Goal: Transaction & Acquisition: Purchase product/service

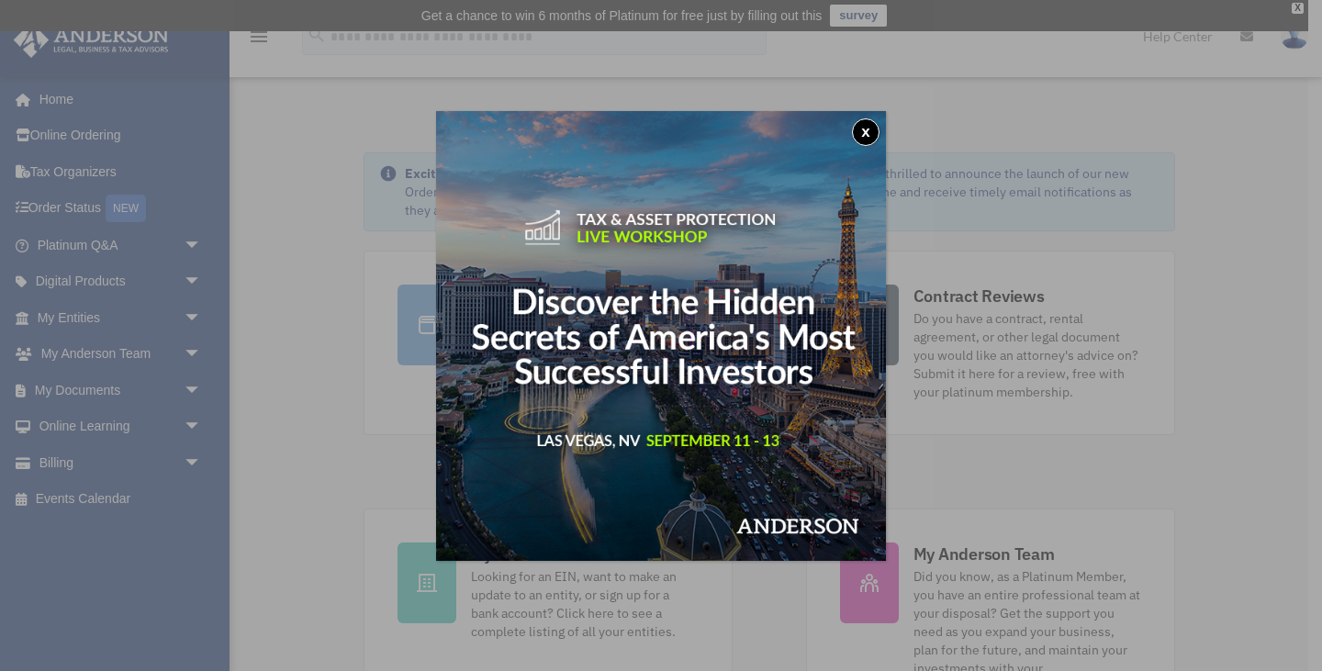
click at [871, 126] on button "x" at bounding box center [866, 132] width 28 height 28
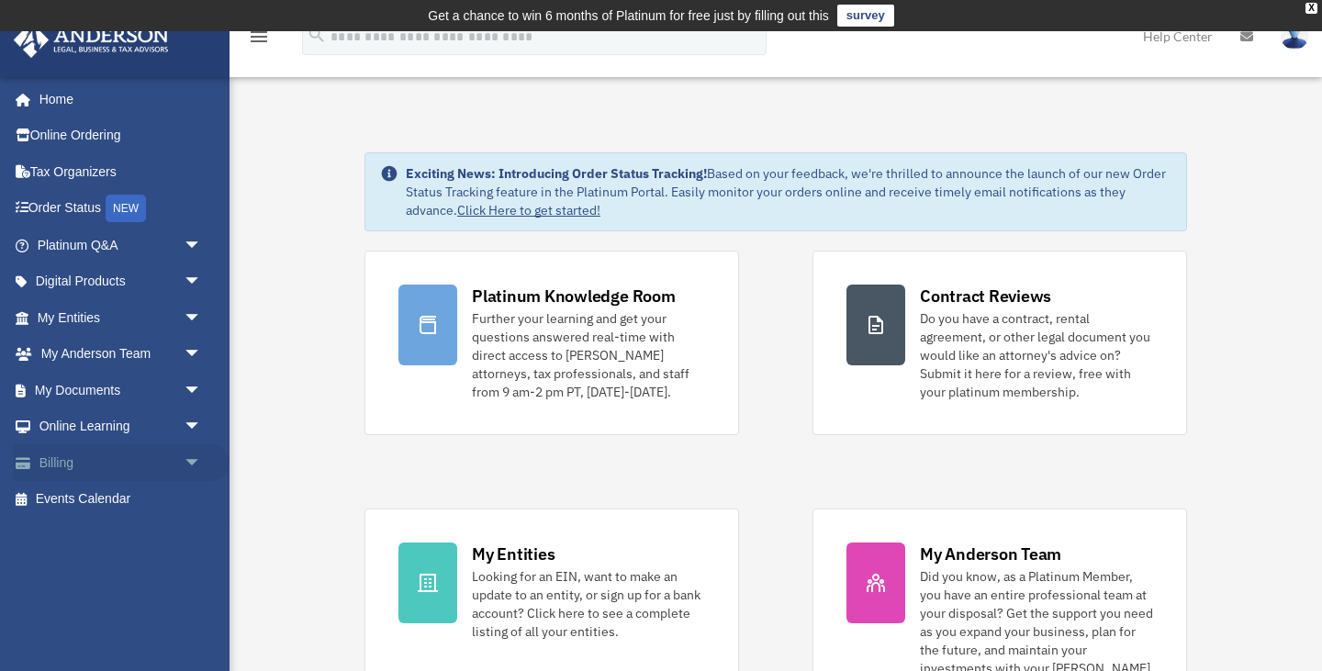
click at [56, 463] on link "Billing arrow_drop_down" at bounding box center [121, 462] width 217 height 37
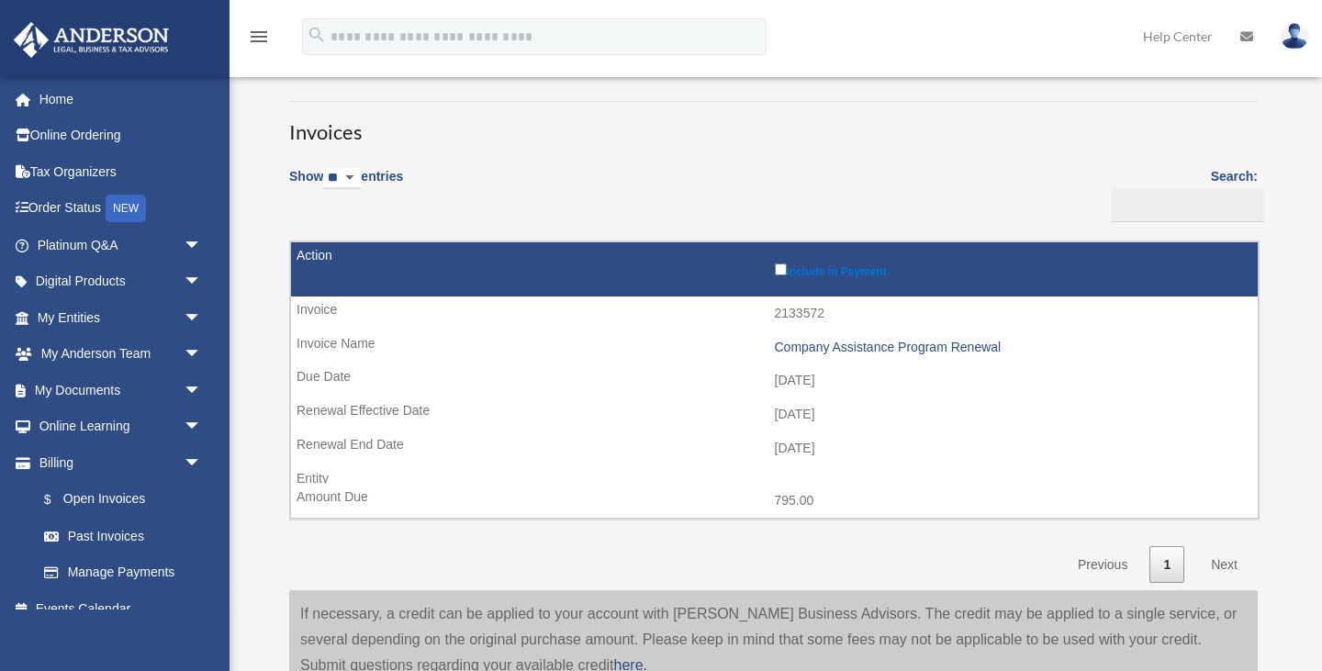
scroll to position [160, 0]
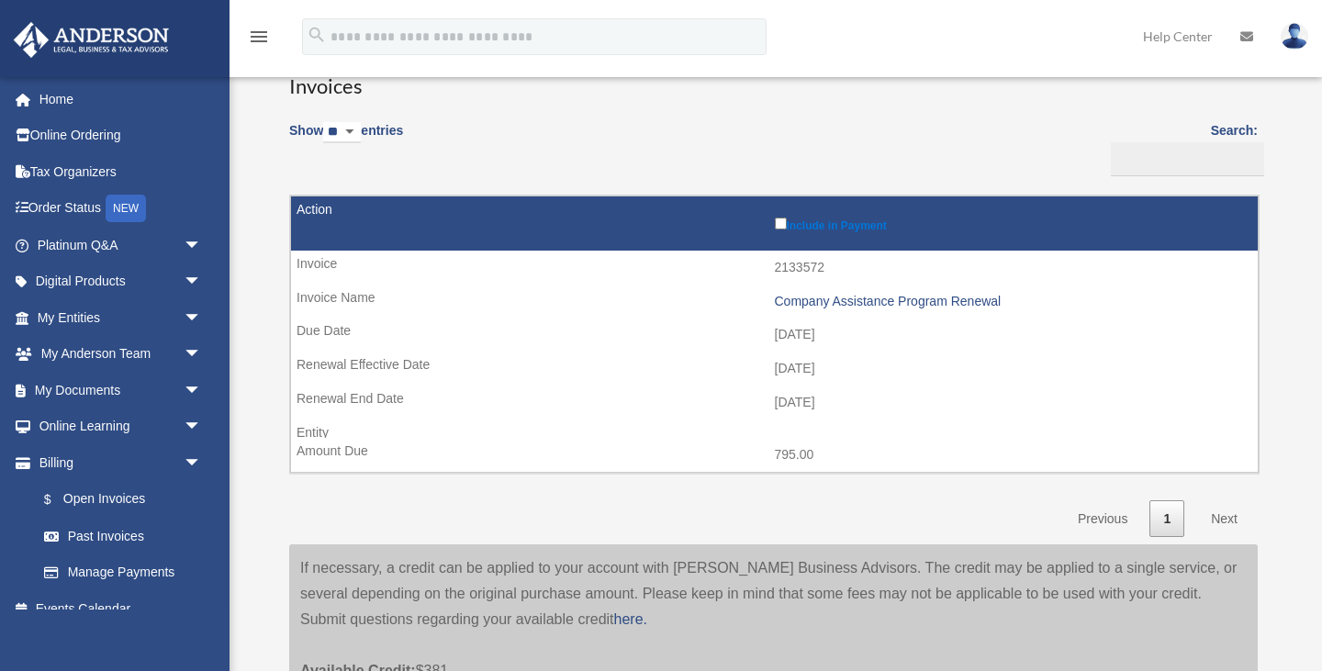
click at [1222, 520] on link "Next" at bounding box center [1224, 519] width 54 height 38
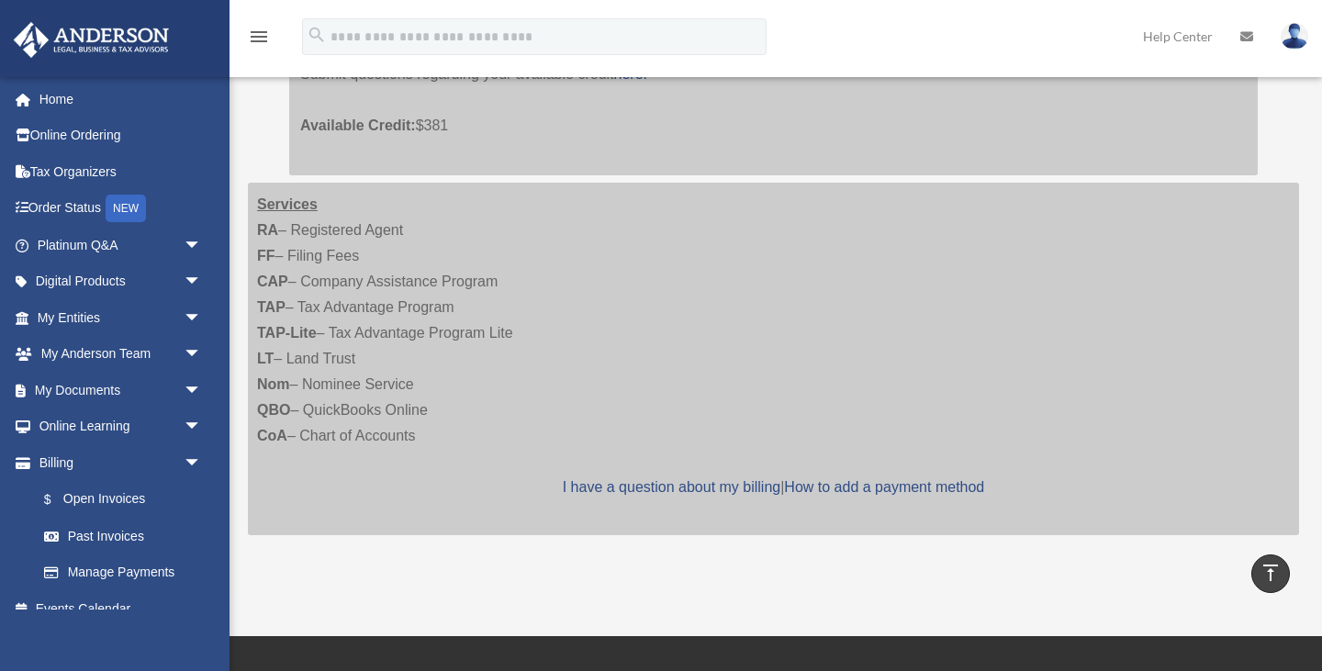
scroll to position [0, 0]
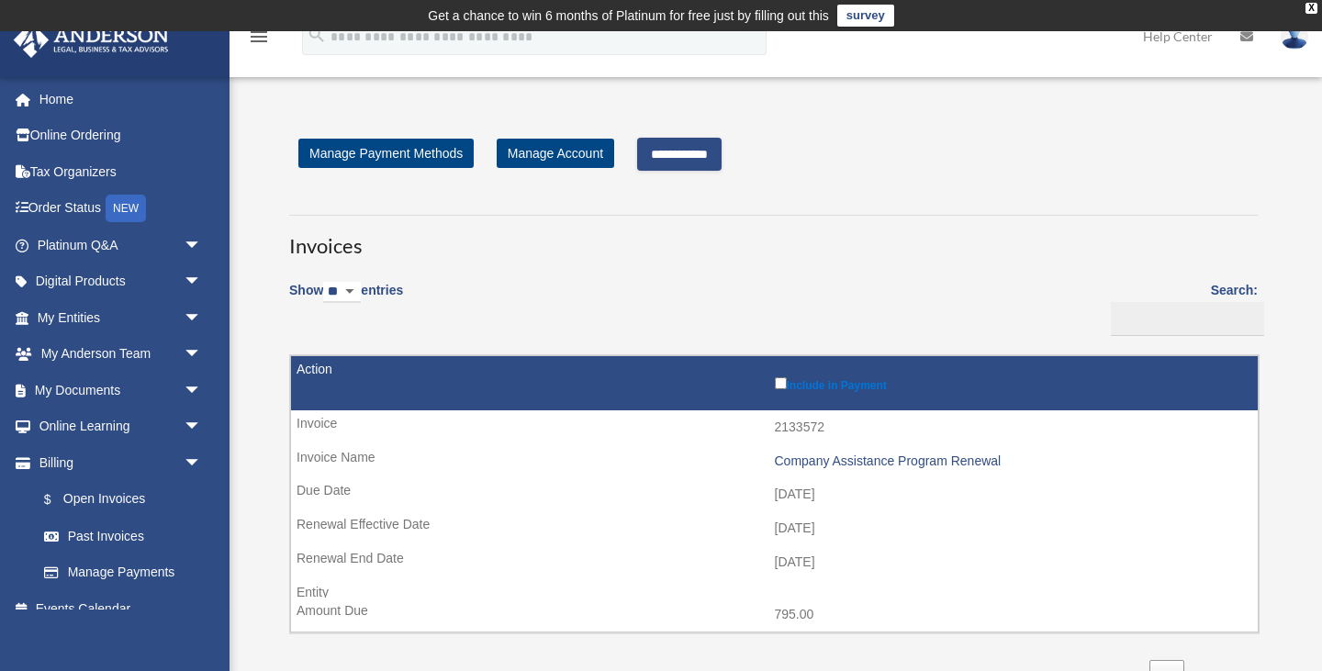
click at [688, 156] on input "**********" at bounding box center [679, 154] width 84 height 33
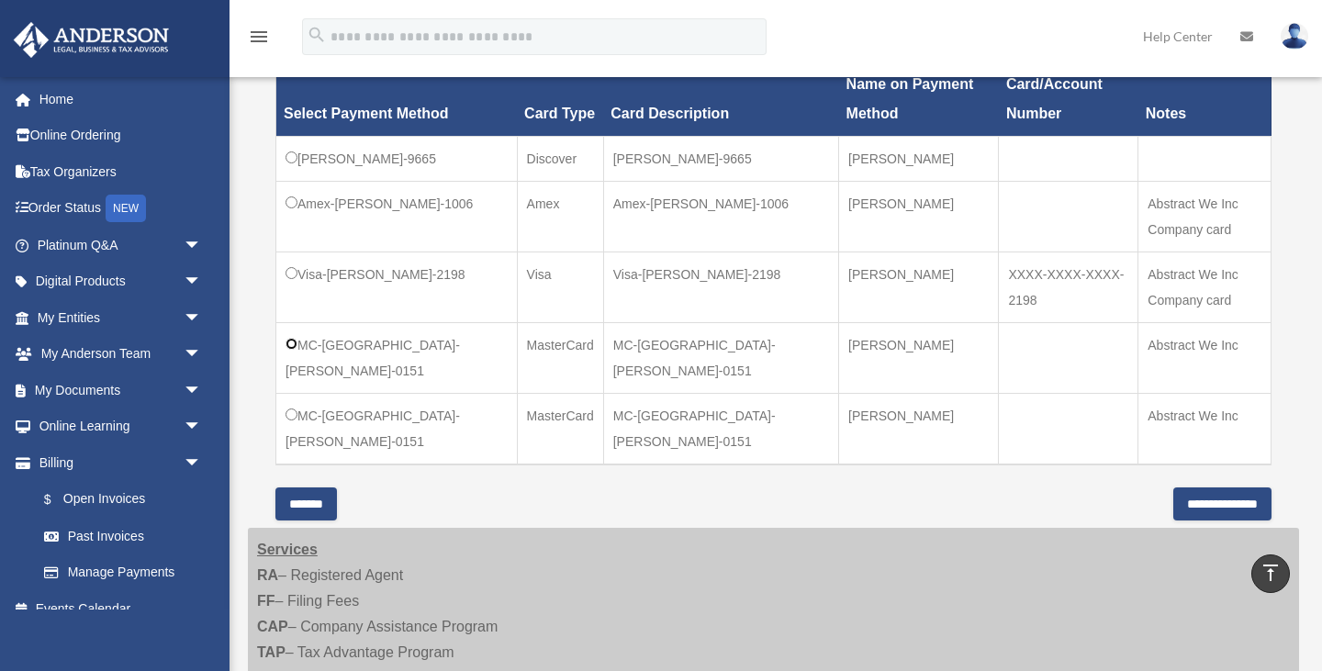
scroll to position [584, 0]
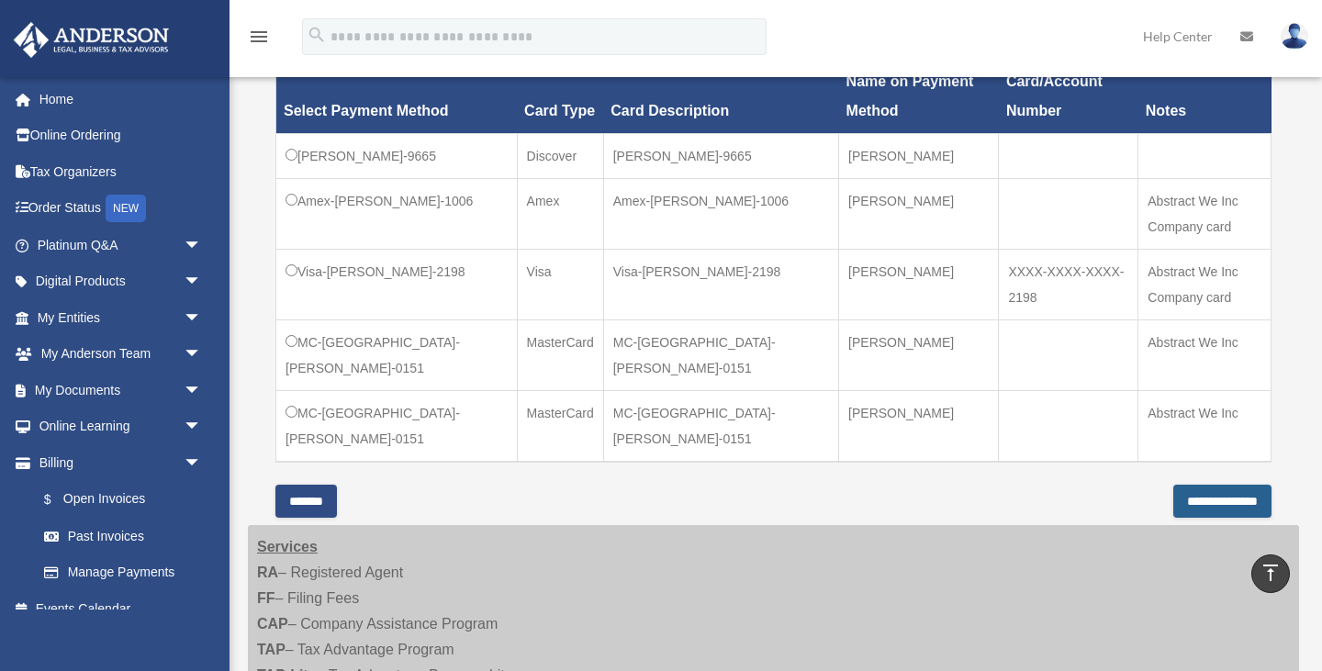
click at [1206, 485] on input "**********" at bounding box center [1223, 501] width 98 height 33
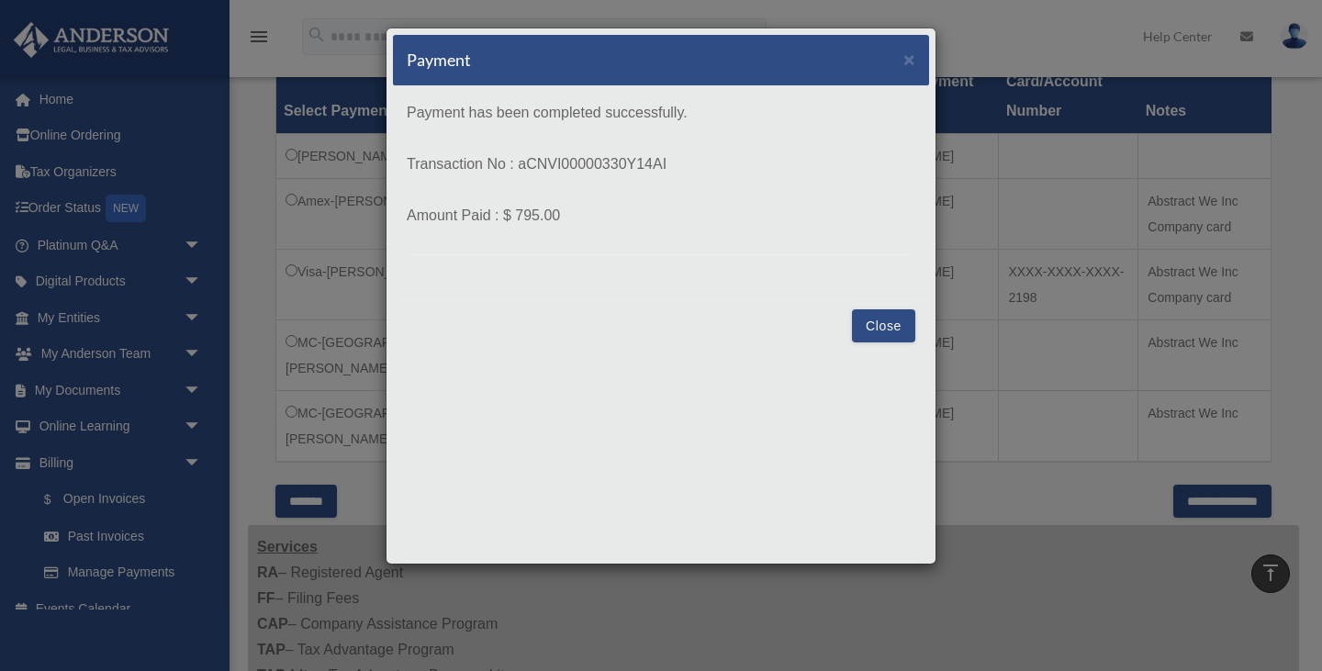
click at [893, 330] on button "Close" at bounding box center [883, 325] width 63 height 33
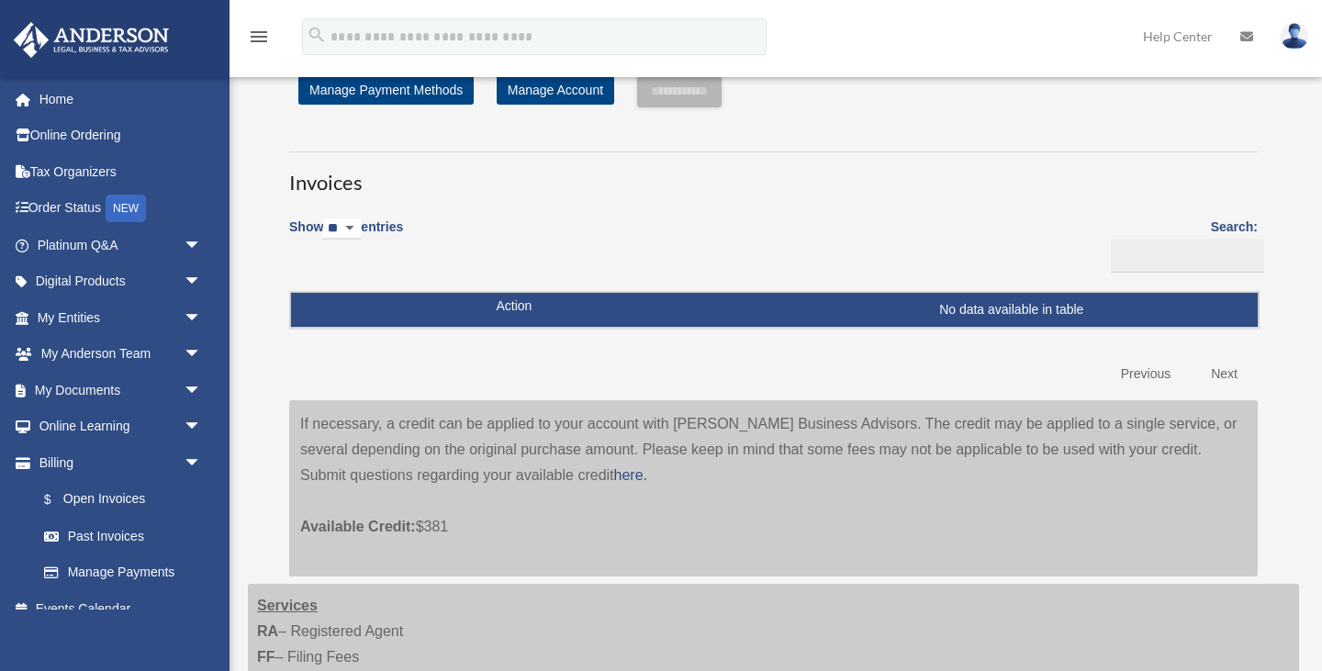
scroll to position [66, 0]
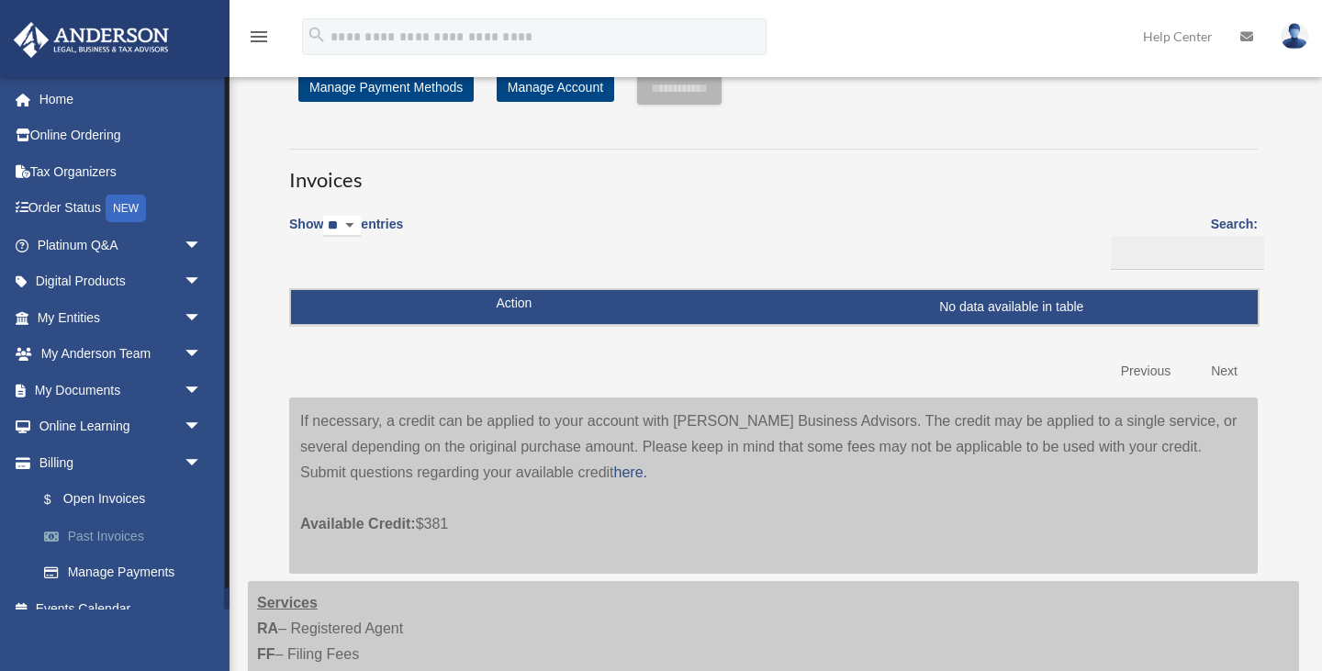
click at [138, 534] on link "Past Invoices" at bounding box center [128, 536] width 204 height 37
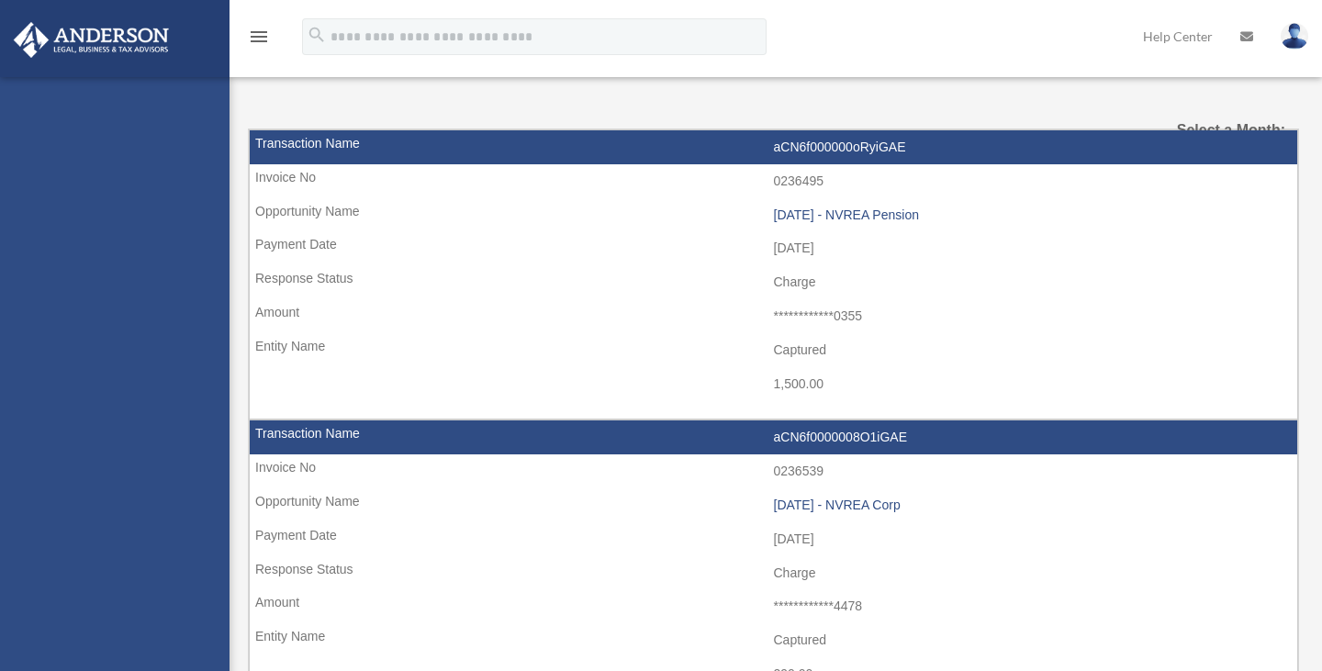
select select
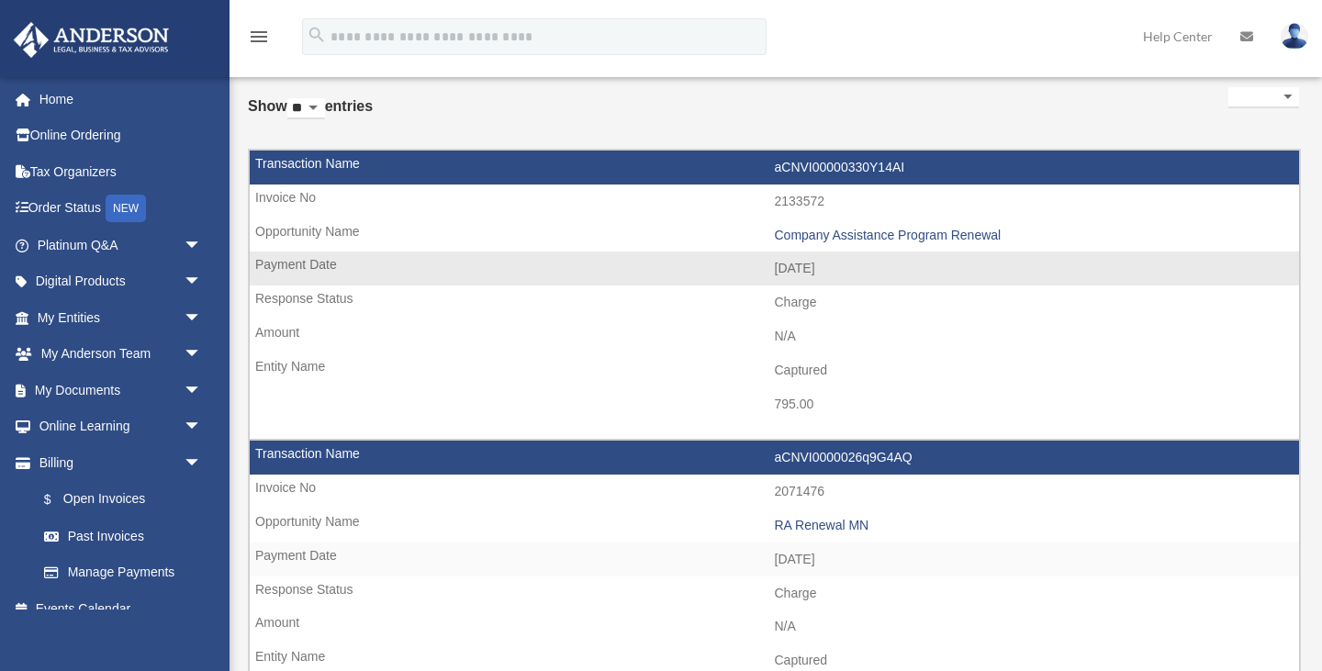
scroll to position [102, 0]
